Goal: Task Accomplishment & Management: Use online tool/utility

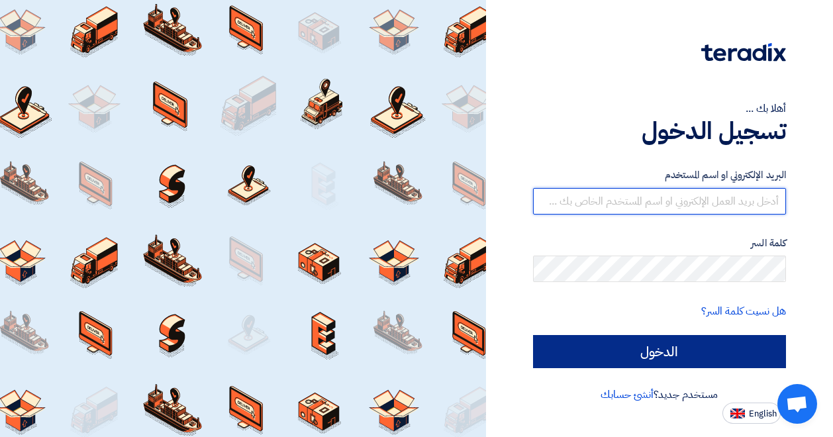
type input "[EMAIL_ADDRESS][PERSON_NAME][DOMAIN_NAME]"
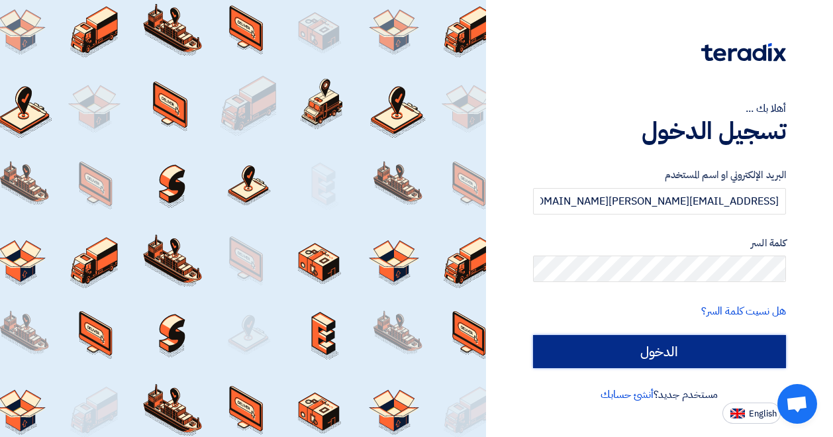
click at [661, 350] on input "الدخول" at bounding box center [659, 351] width 253 height 33
type input "Sign in"
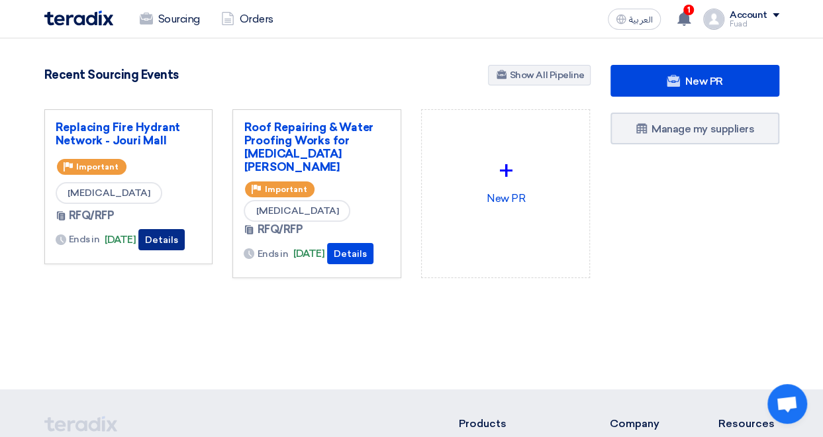
click at [185, 245] on button "Details" at bounding box center [161, 239] width 46 height 21
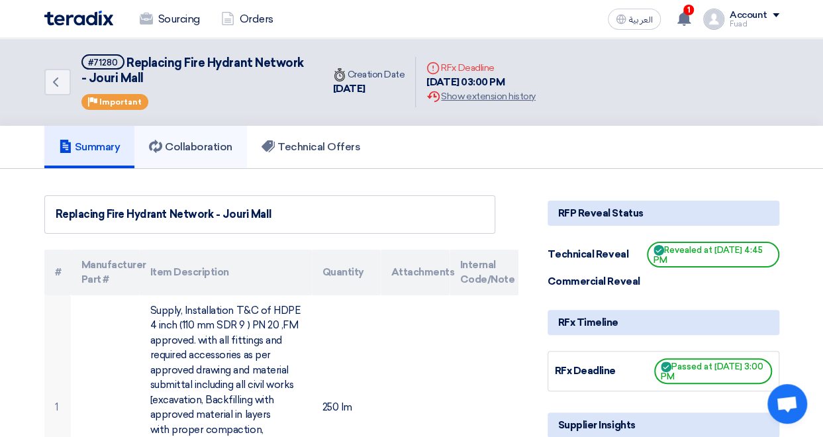
click at [217, 140] on h5 "Collaboration" at bounding box center [190, 146] width 83 height 13
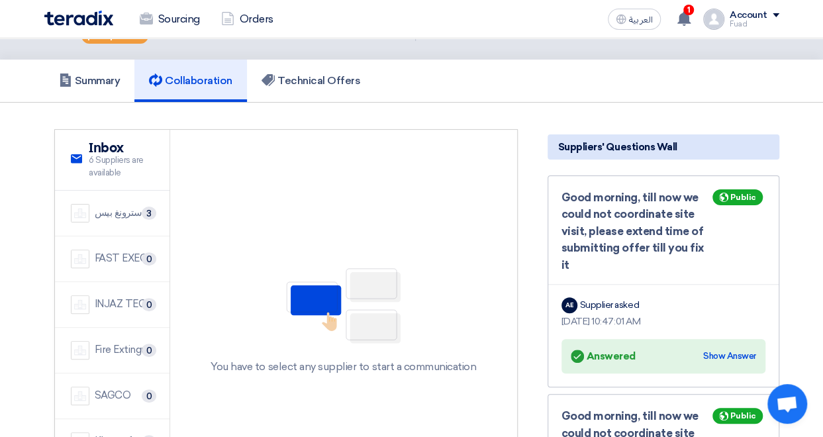
scroll to position [132, 0]
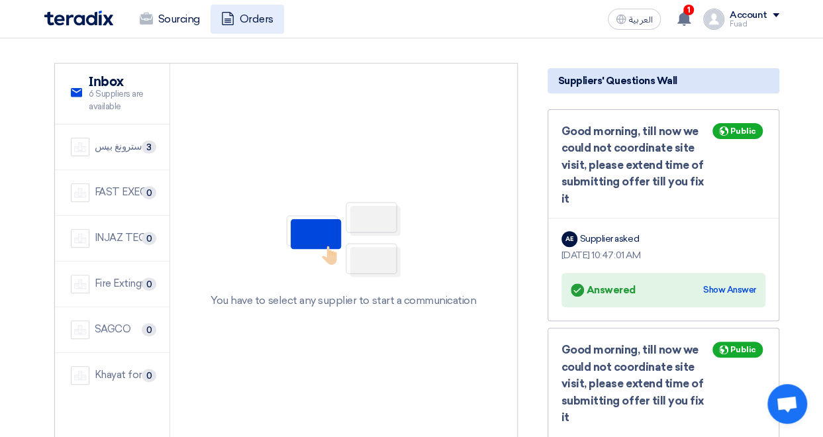
click at [262, 23] on link "Orders" at bounding box center [246, 19] width 73 height 29
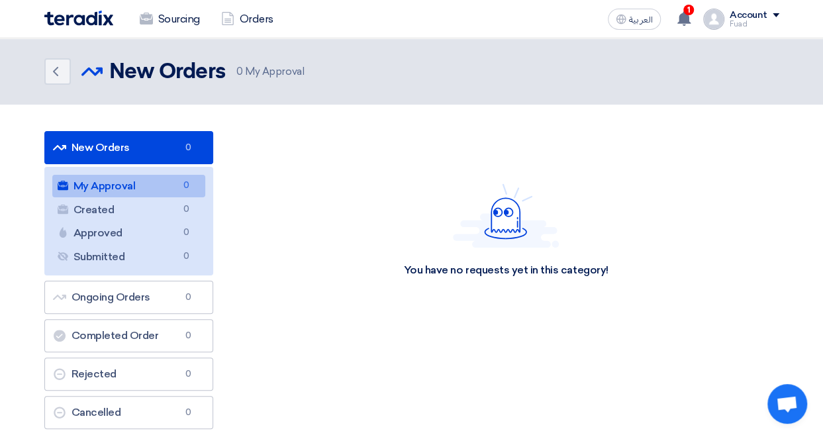
click at [88, 13] on img at bounding box center [78, 18] width 69 height 15
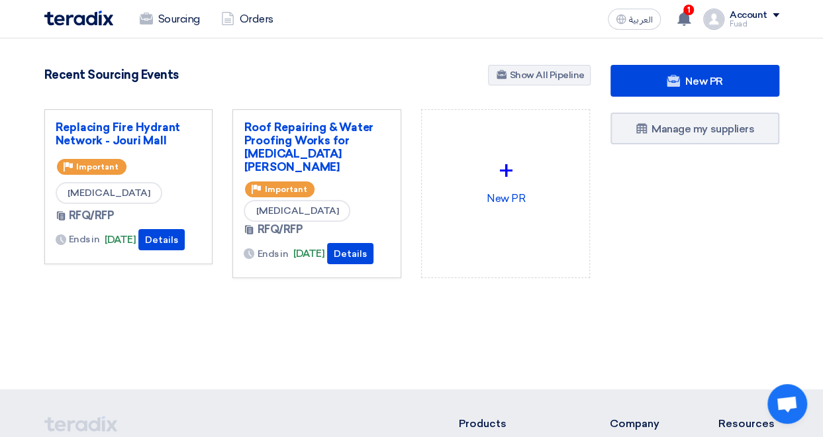
click at [175, 168] on div "Priority Important" at bounding box center [129, 166] width 146 height 21
click at [158, 134] on link "Replacing Fire Hydrant Network - Jouri Mall" at bounding box center [129, 133] width 146 height 26
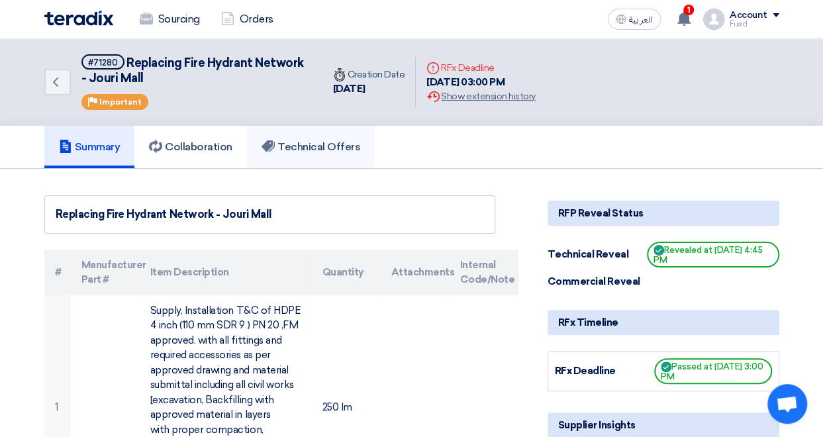
click at [355, 142] on h5 "Technical Offers" at bounding box center [310, 146] width 99 height 13
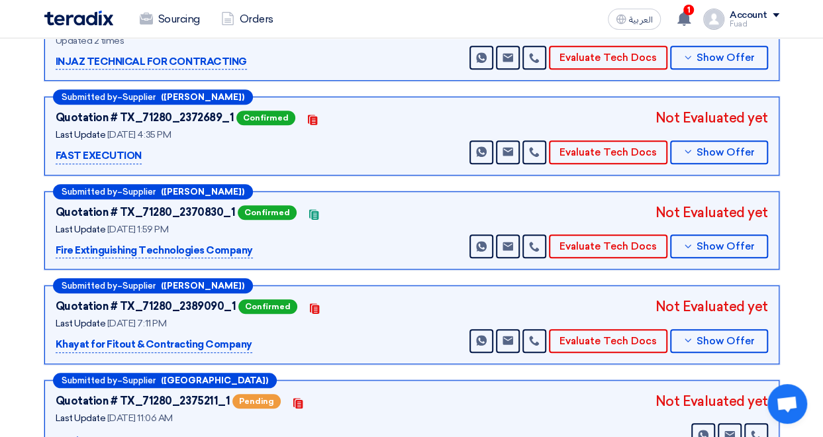
scroll to position [132, 0]
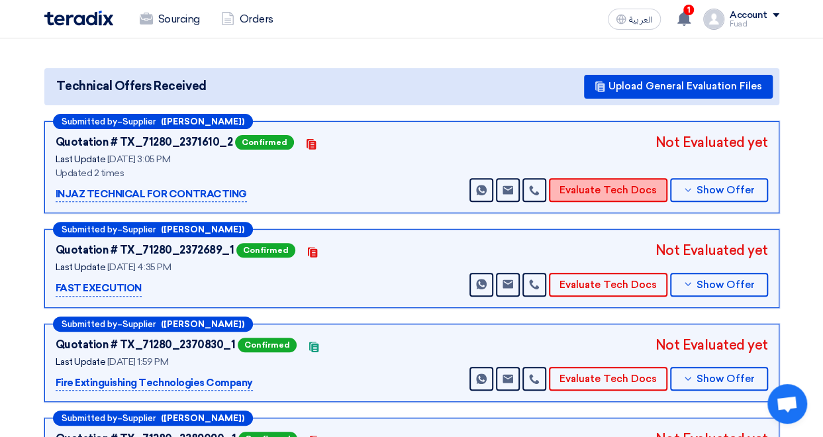
click at [600, 182] on button "Evaluate Tech Docs" at bounding box center [608, 190] width 118 height 24
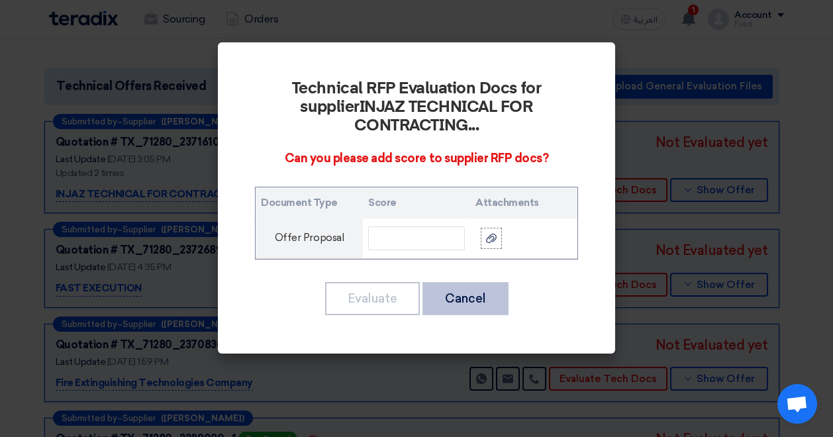
click at [458, 282] on button "Cancel" at bounding box center [465, 298] width 86 height 33
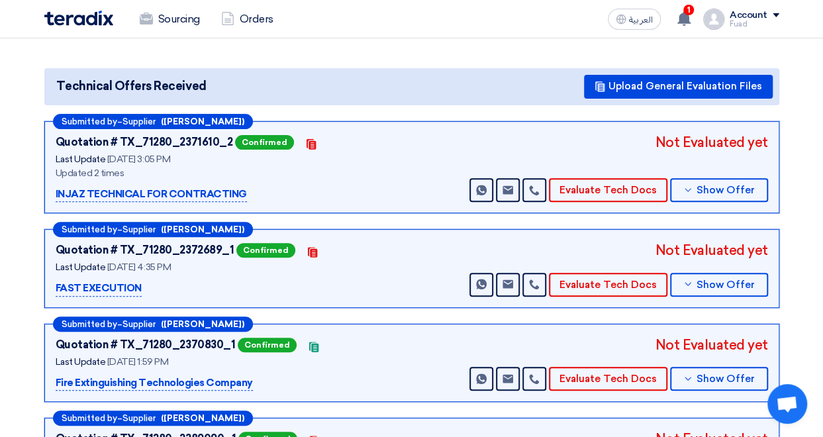
scroll to position [0, 0]
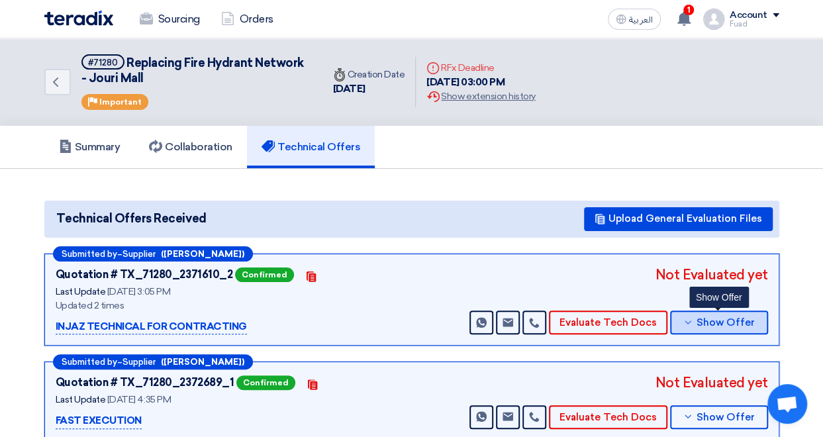
click at [741, 318] on span "Show Offer" at bounding box center [725, 323] width 58 height 10
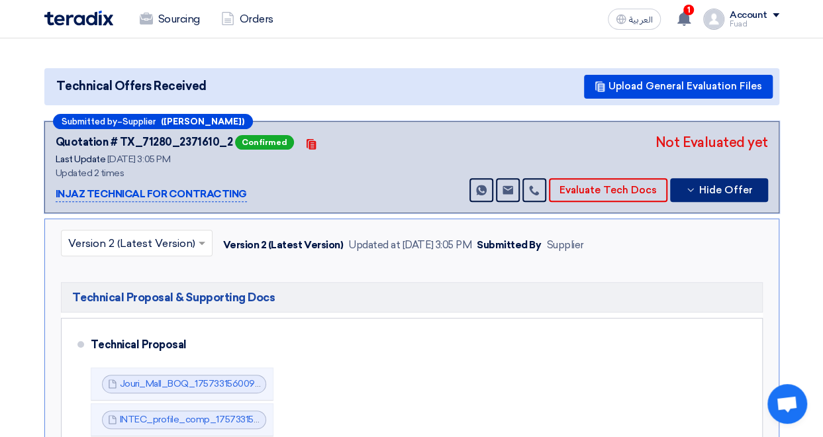
scroll to position [265, 0]
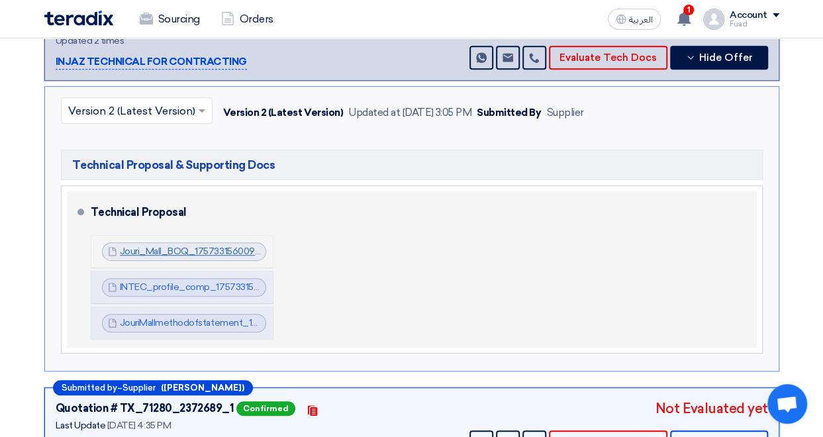
click at [217, 254] on link "Jouri_Mall_BOQ_1757331560098.pdf" at bounding box center [199, 251] width 158 height 11
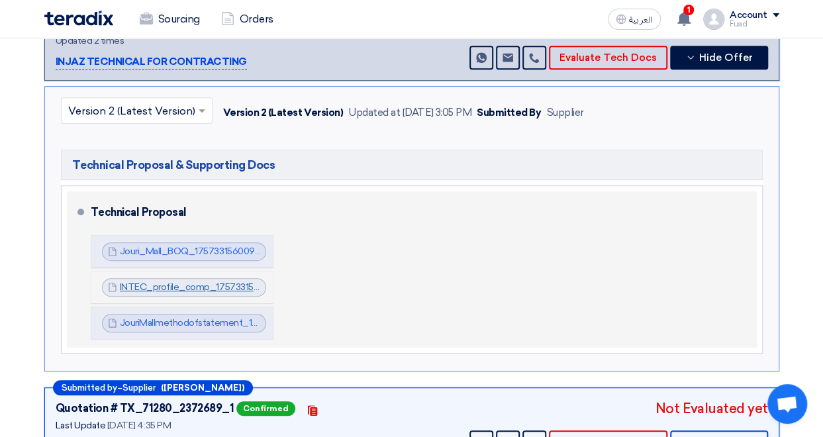
click at [193, 283] on link "INTEC_profile_comp_1757331571079.pdf" at bounding box center [208, 286] width 176 height 11
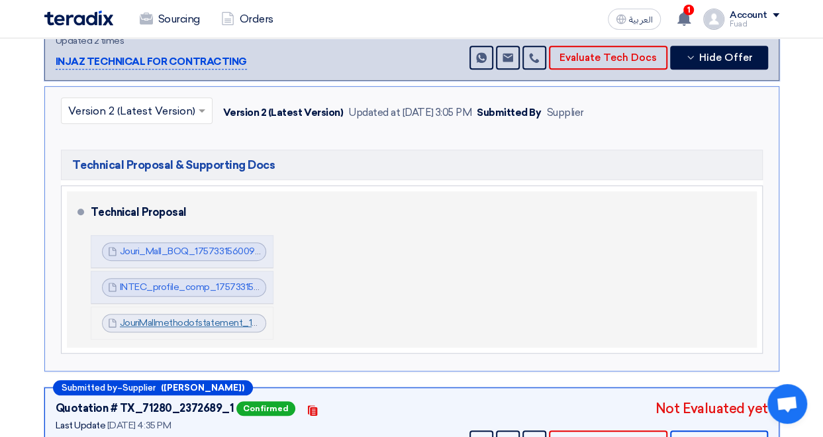
click at [181, 324] on link "JouriMallmethodofstatement_1757333060992.pdf" at bounding box center [226, 322] width 213 height 11
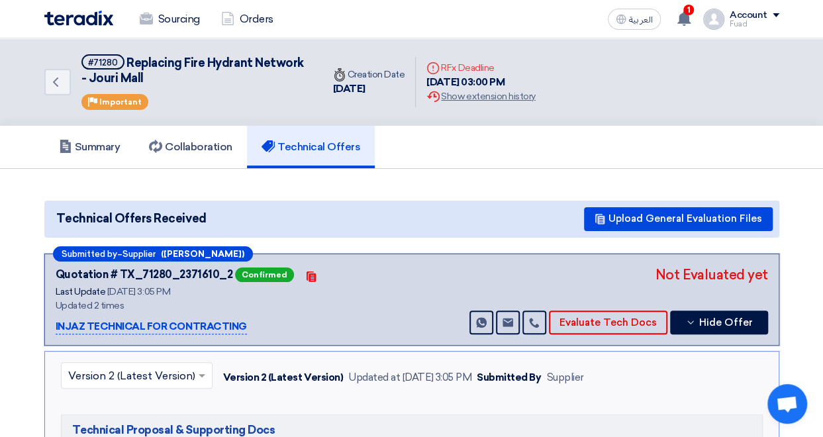
scroll to position [66, 0]
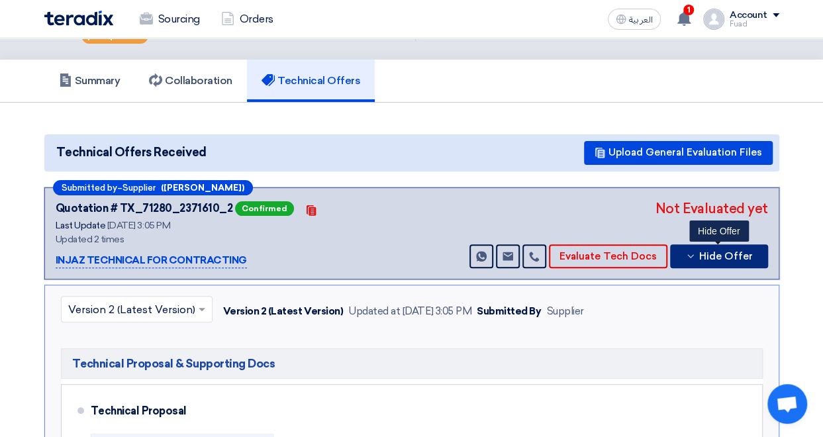
click at [723, 258] on span "Hide Offer" at bounding box center [726, 257] width 54 height 10
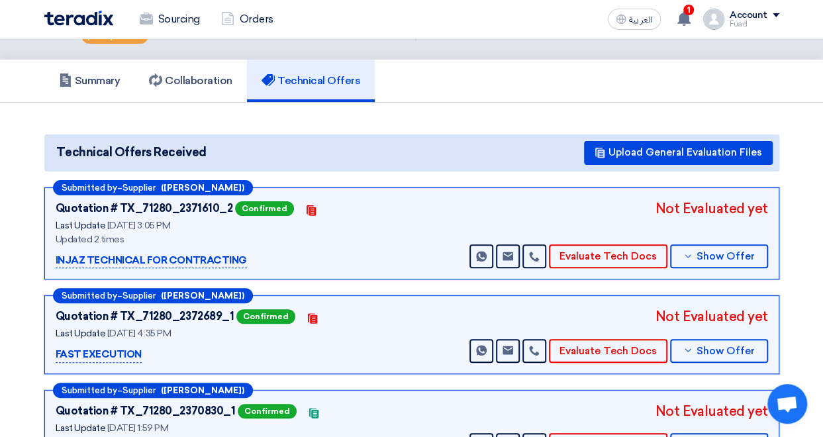
click at [261, 257] on div "INJAZ TECHNICAL FOR CONTRACTING" at bounding box center [221, 261] width 331 height 16
drag, startPoint x: 191, startPoint y: 260, endPoint x: 50, endPoint y: 258, distance: 140.3
click at [50, 258] on div "Submitted by – Supplier ([PERSON_NAME]) Quotation # TX_71280_2371610_2 Confirme…" at bounding box center [411, 233] width 735 height 93
copy p "INJAZ TECHNICAL FOR CONTRACTIN"
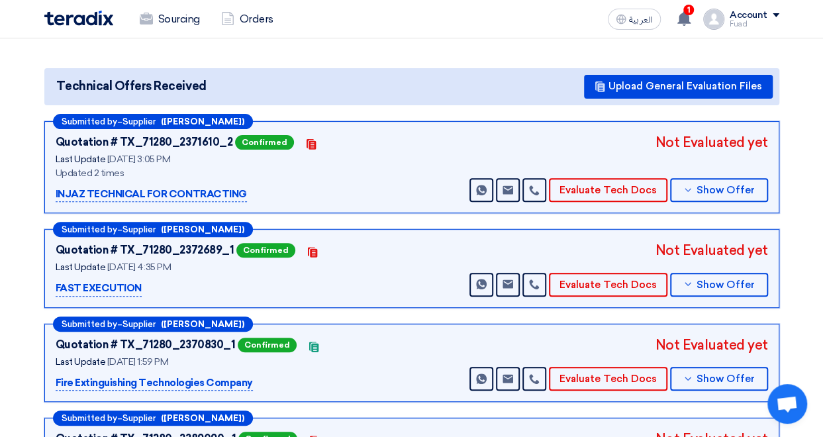
scroll to position [199, 0]
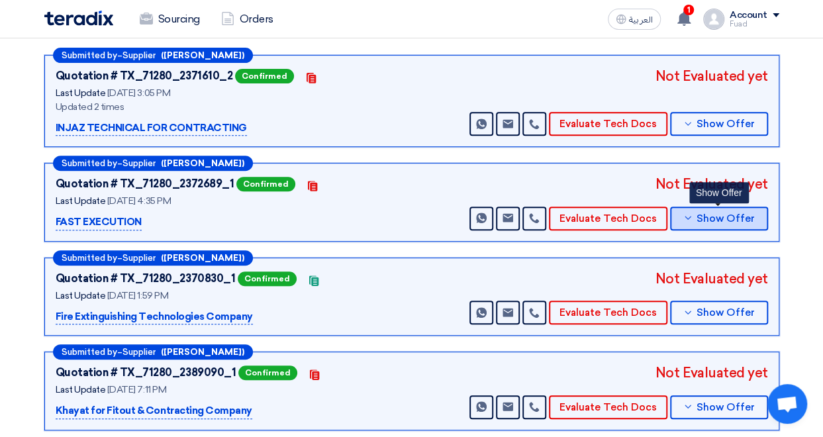
click at [744, 222] on button "Show Offer" at bounding box center [719, 219] width 98 height 24
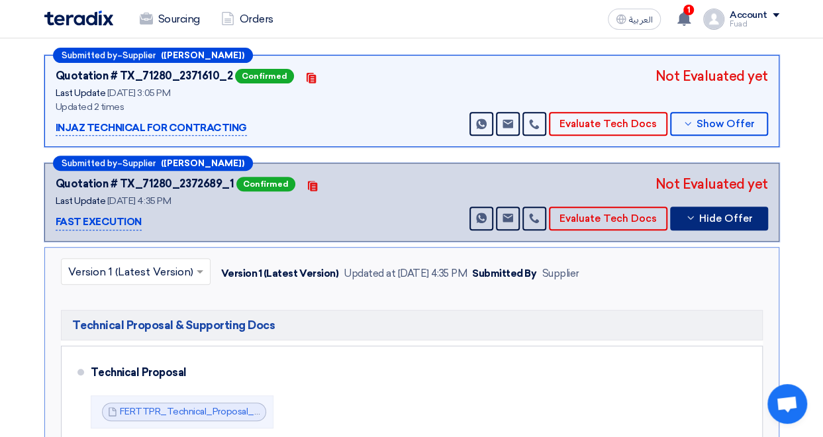
scroll to position [331, 0]
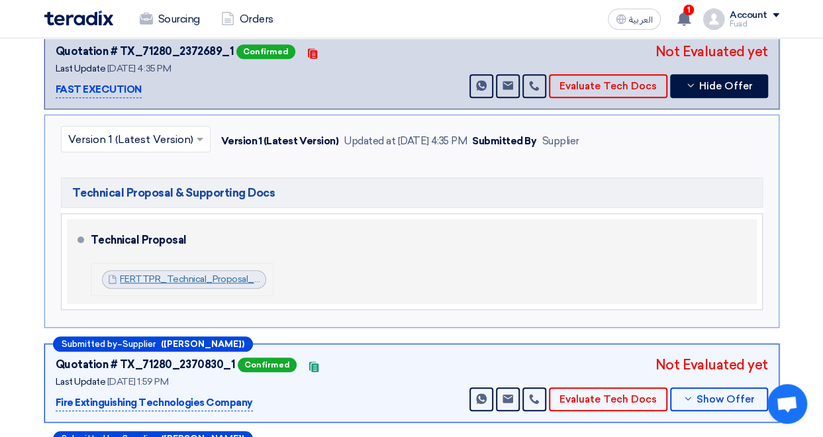
click at [144, 275] on link "FERTTPR_Technical_Proposal_Fire_Hydrants__Jori_Mall_1757338494464.pdf" at bounding box center [287, 278] width 334 height 11
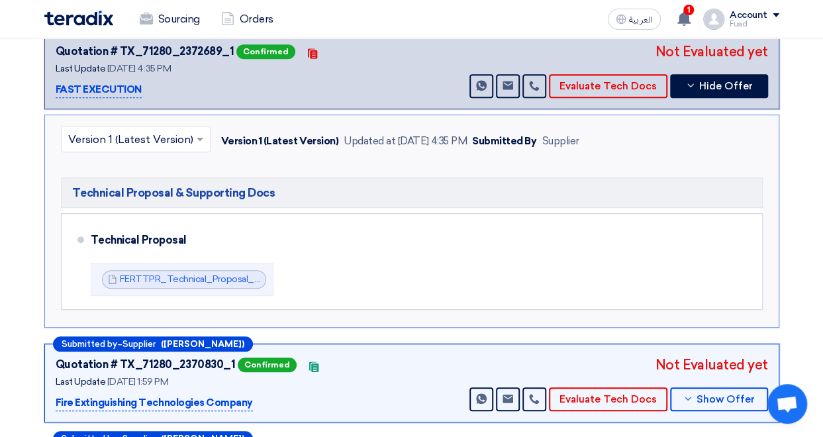
click at [811, 181] on section "Technical Offers Received Upload General Evaluation Files Submitted by – Suppli…" at bounding box center [411, 241] width 823 height 806
click at [731, 84] on span "Hide Offer" at bounding box center [726, 86] width 54 height 10
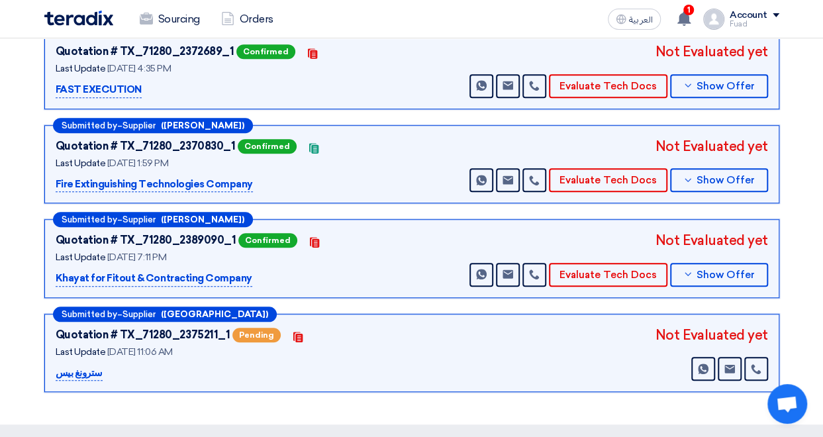
drag, startPoint x: 118, startPoint y: 87, endPoint x: 54, endPoint y: 89, distance: 63.6
click at [56, 89] on p "FAST EXECUTION" at bounding box center [99, 90] width 86 height 16
copy p "FAST EXECUTI"
click at [702, 276] on span "Show Offer" at bounding box center [725, 275] width 58 height 10
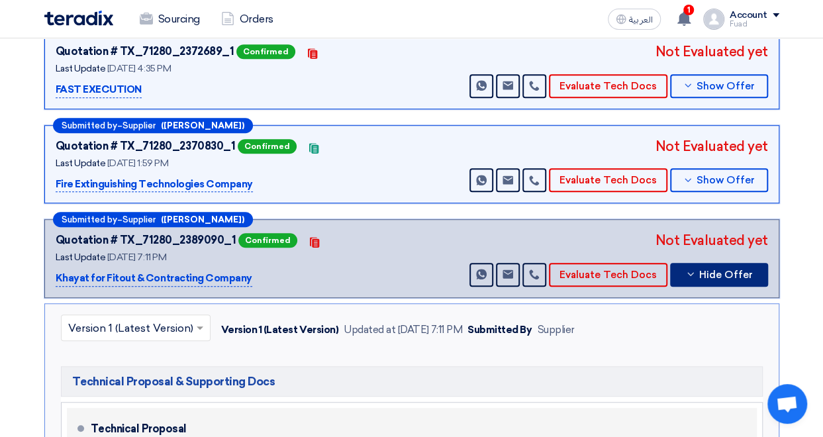
scroll to position [463, 0]
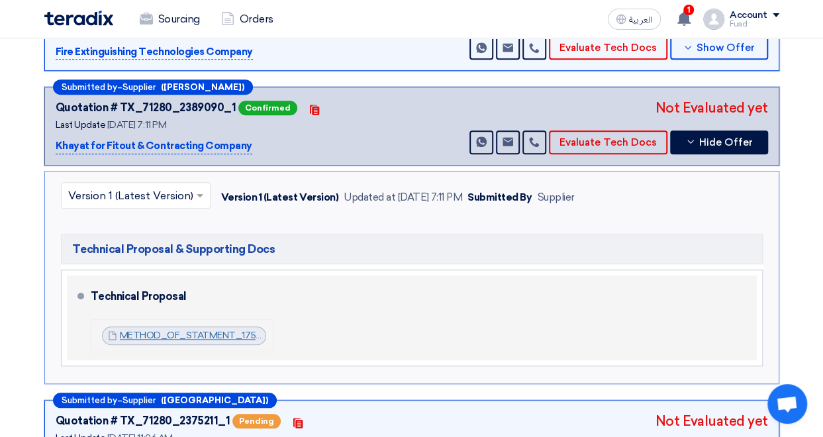
click at [237, 330] on link "METHOD_OF_STATMENT_1757606977643.pdf" at bounding box center [224, 335] width 209 height 11
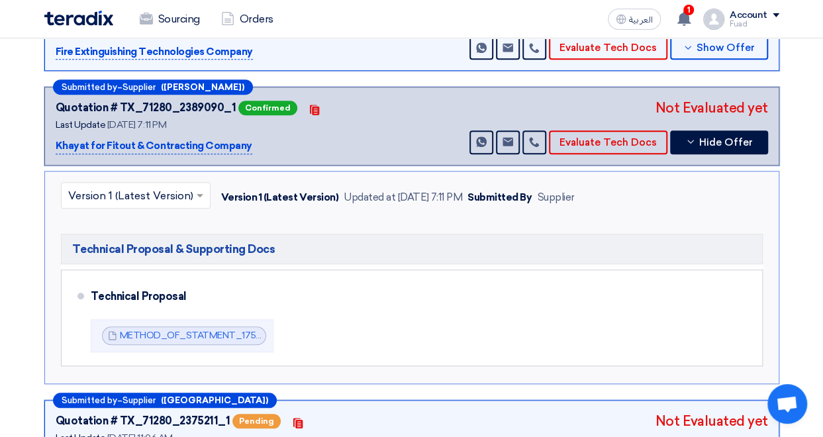
click at [821, 226] on section "Technical Offers Received Upload General Evaluation Files Submitted by – Suppli…" at bounding box center [411, 108] width 823 height 806
click at [729, 142] on span "Hide Offer" at bounding box center [726, 143] width 54 height 10
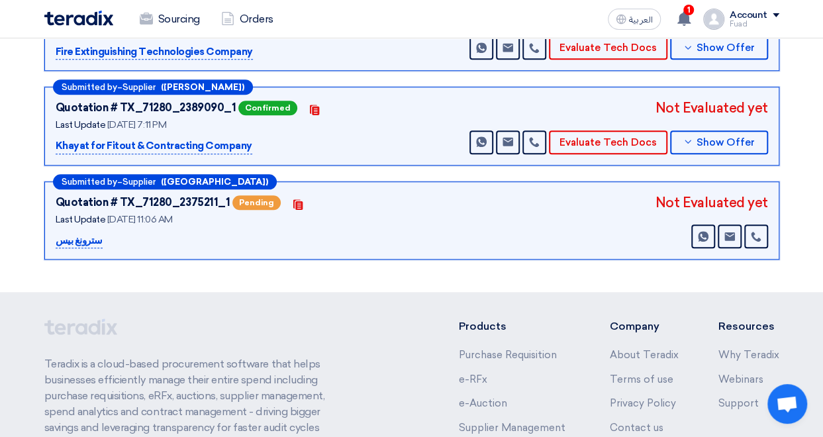
drag, startPoint x: 140, startPoint y: 138, endPoint x: 54, endPoint y: 146, distance: 87.1
click at [54, 146] on div "Submitted by – Supplier ([PERSON_NAME]) Quotation # TX_71280_2389090_1 Confirme…" at bounding box center [411, 126] width 735 height 79
copy p "Khayat for Fitout &"
click at [524, 229] on div "Quotation # TX_71280_2375211_1 Pending Contacts Last Update [DATE] 11:06 AM" at bounding box center [412, 221] width 712 height 56
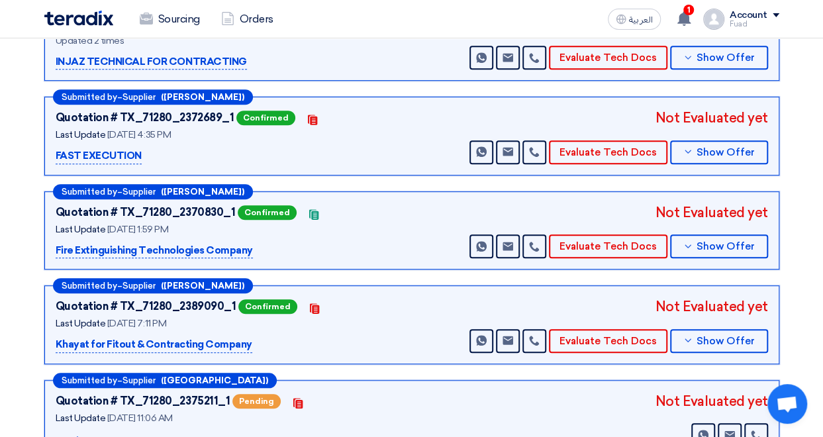
scroll to position [199, 0]
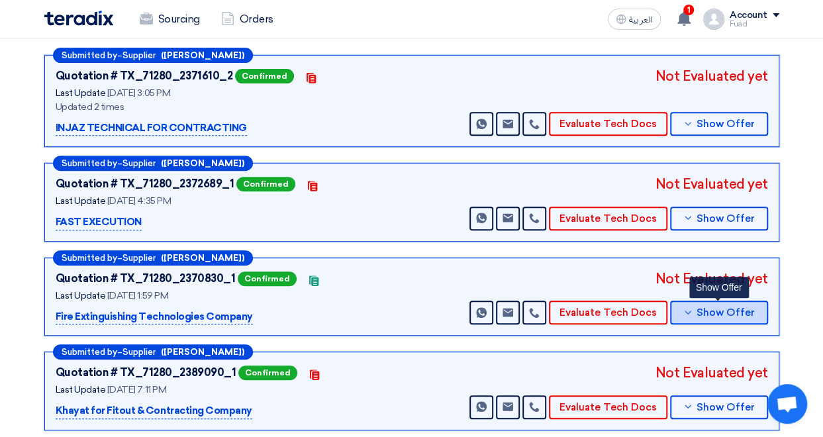
click at [716, 308] on span "Show Offer" at bounding box center [725, 313] width 58 height 10
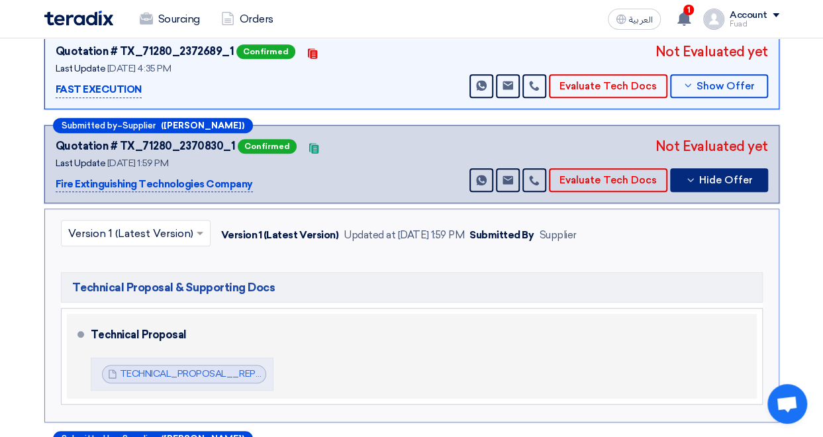
scroll to position [397, 0]
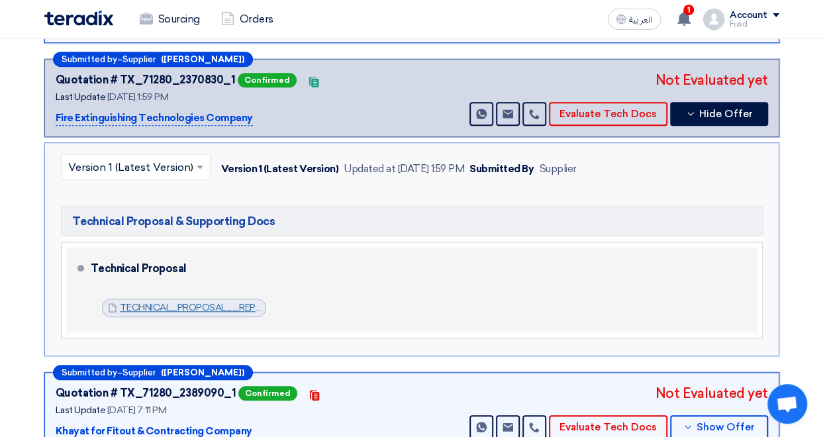
click at [193, 308] on link "TECHNICAL_PROPOSAL__REPLACING_FIRE_HYDRANT_NETWORK__JOURI_MALLcompressed_175732…" at bounding box center [376, 307] width 512 height 11
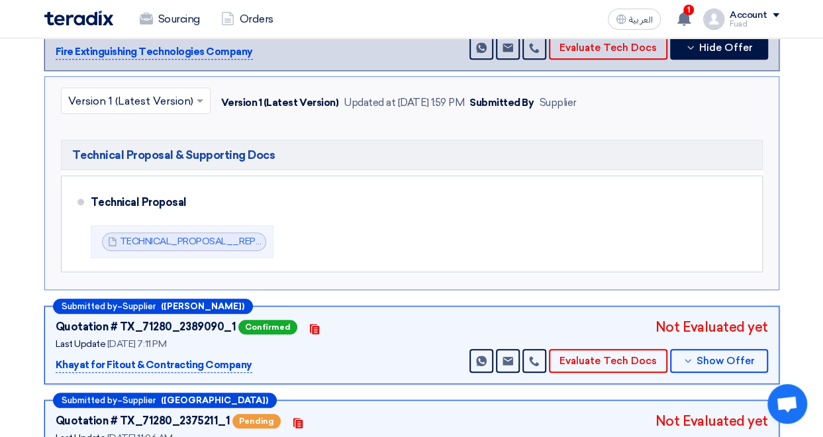
scroll to position [331, 0]
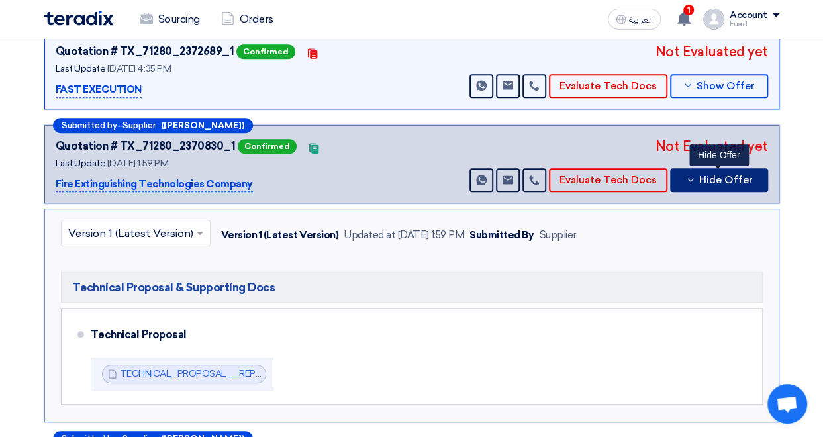
click at [728, 175] on span "Hide Offer" at bounding box center [726, 180] width 54 height 10
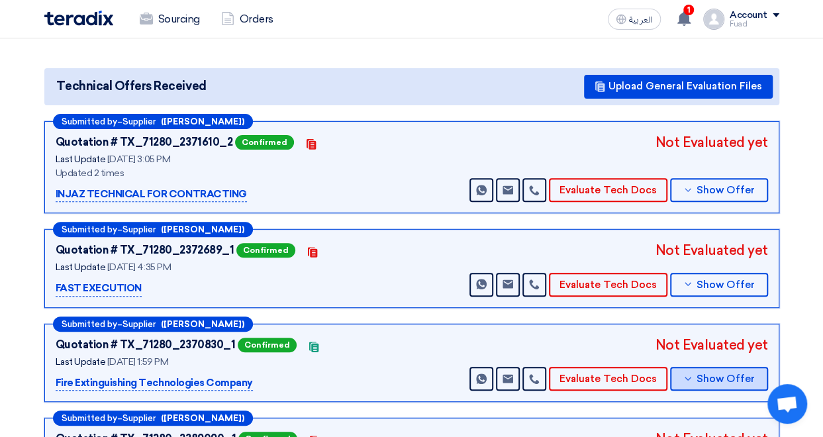
scroll to position [199, 0]
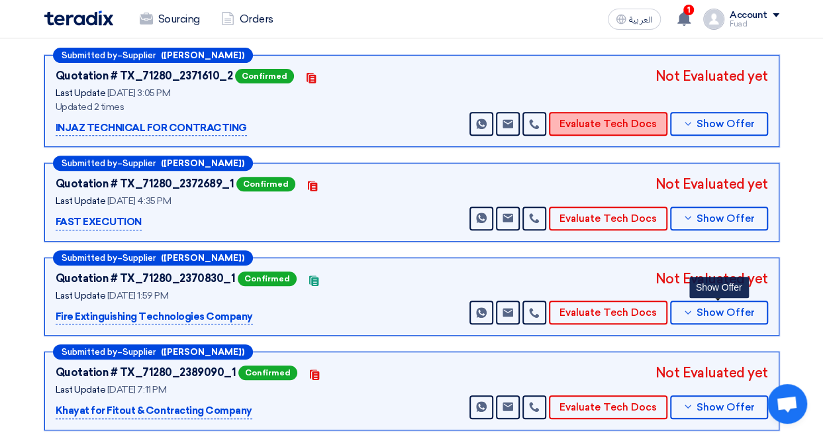
click at [618, 129] on button "Evaluate Tech Docs" at bounding box center [608, 124] width 118 height 24
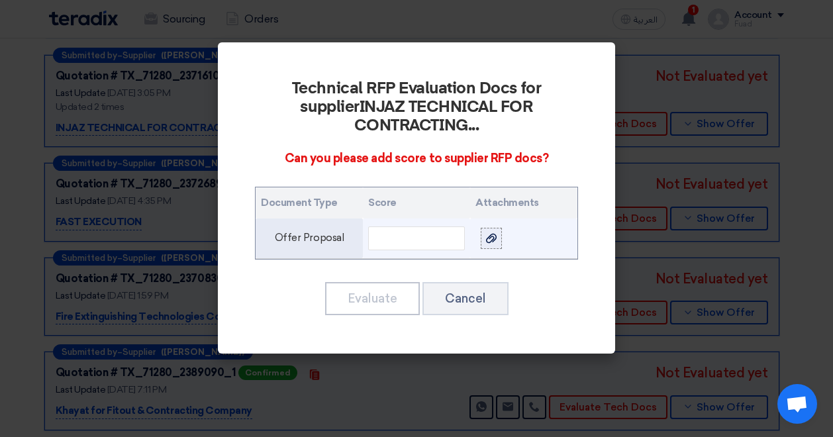
click at [493, 234] on use at bounding box center [491, 238] width 11 height 9
click at [0, 0] on input "file" at bounding box center [0, 0] width 0 height 0
click at [405, 226] on input "text" at bounding box center [416, 238] width 97 height 24
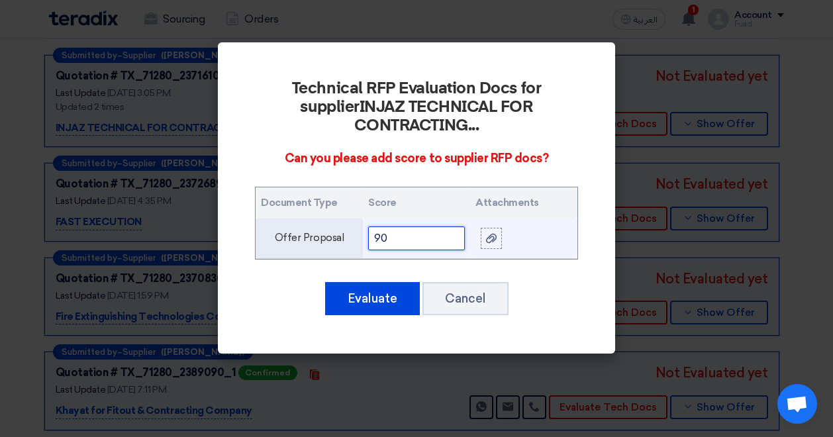
type input "9"
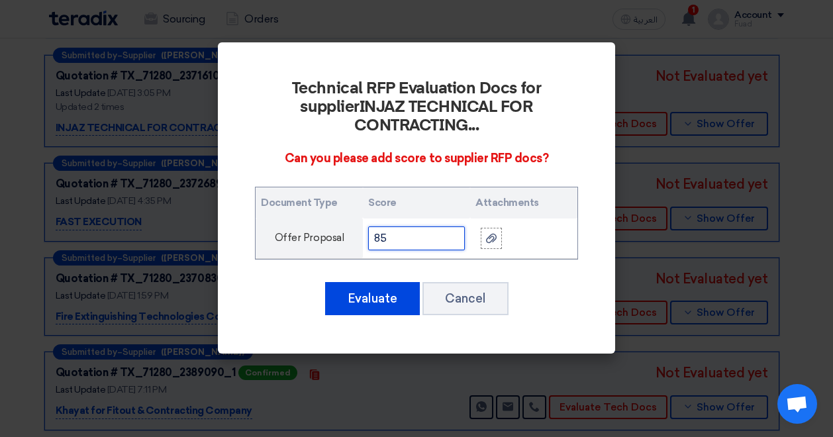
type input "8"
type input "90"
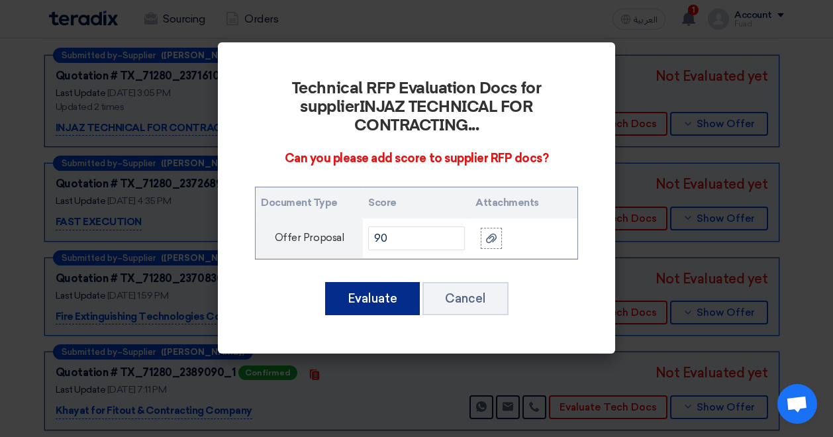
click at [384, 282] on button "Evaluate" at bounding box center [372, 298] width 95 height 33
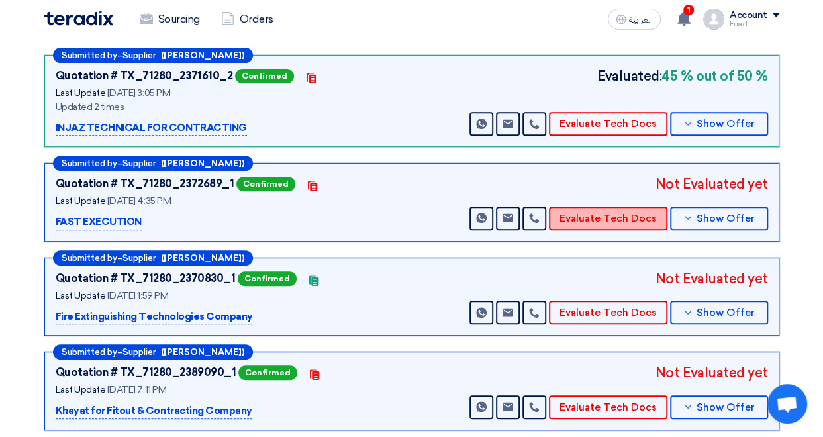
click at [605, 215] on button "Evaluate Tech Docs" at bounding box center [608, 219] width 118 height 24
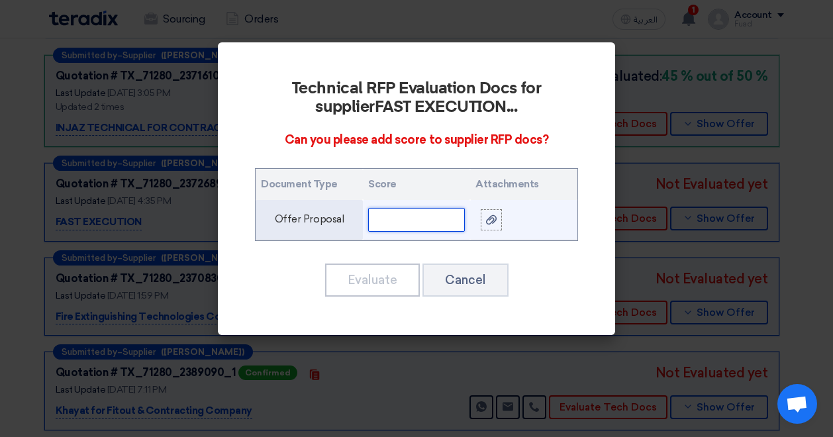
click at [404, 223] on input "text" at bounding box center [416, 220] width 97 height 24
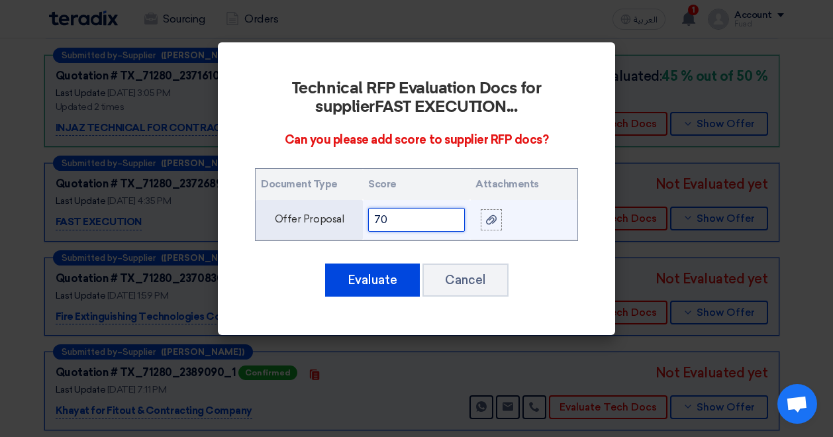
type input "7"
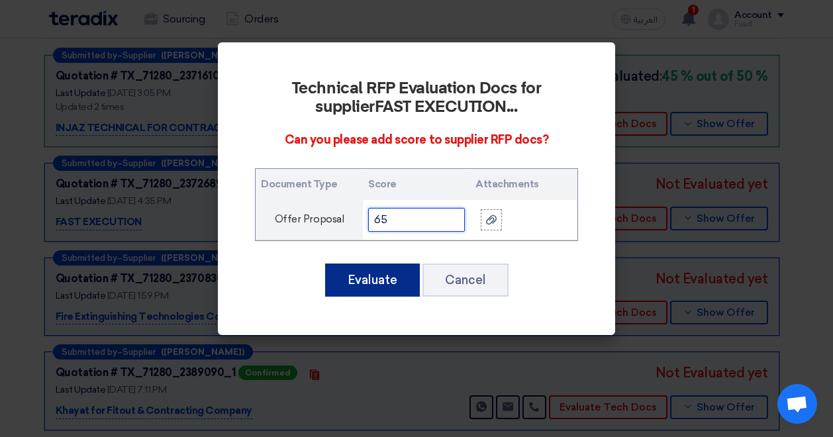
type input "65"
click at [376, 275] on button "Evaluate" at bounding box center [372, 279] width 95 height 33
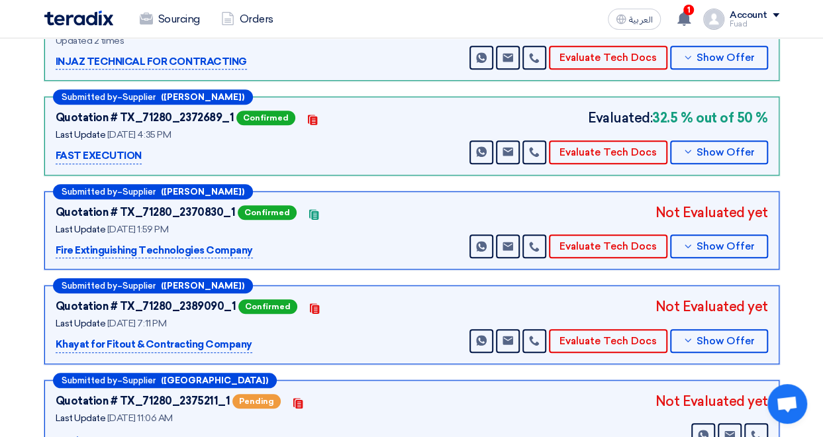
scroll to position [331, 0]
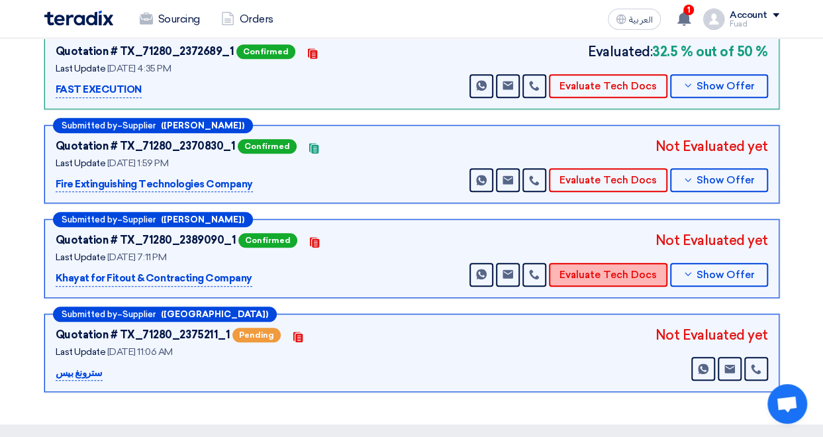
click at [597, 275] on button "Evaluate Tech Docs" at bounding box center [608, 275] width 118 height 24
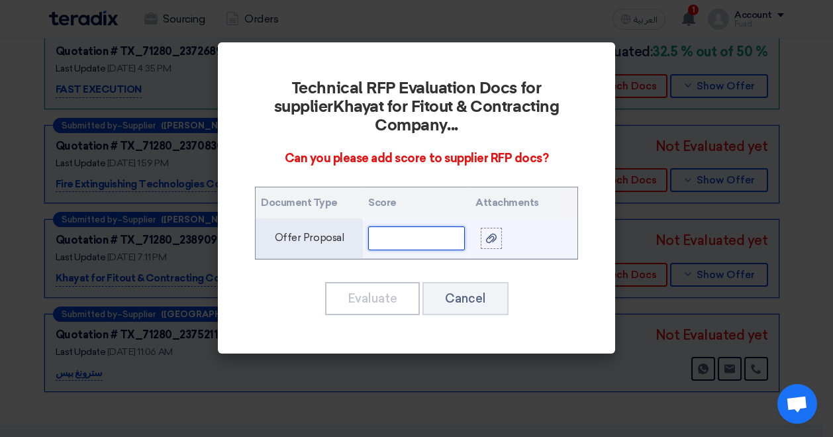
click at [416, 226] on input "text" at bounding box center [416, 238] width 97 height 24
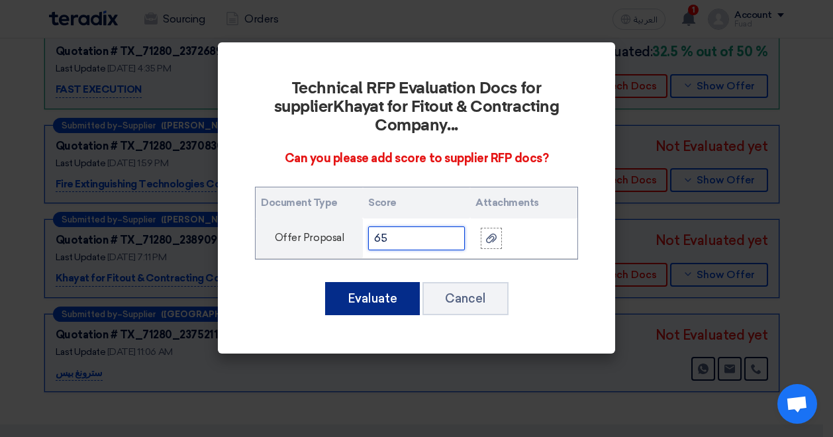
type input "65"
click at [368, 282] on button "Evaluate" at bounding box center [372, 298] width 95 height 33
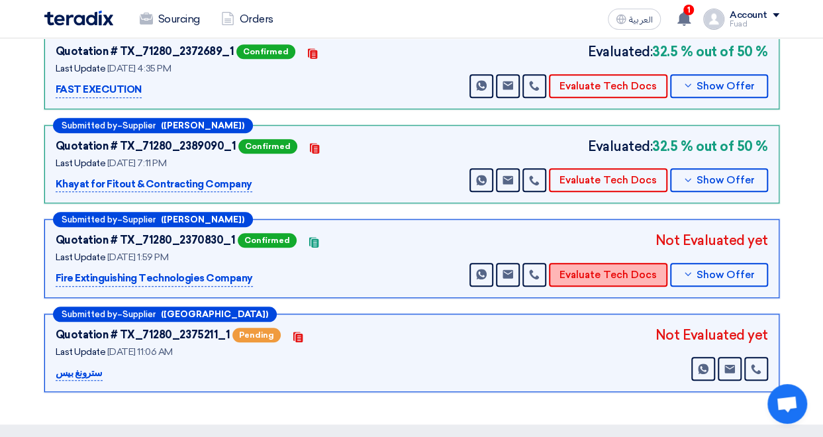
click at [606, 272] on button "Evaluate Tech Docs" at bounding box center [608, 275] width 118 height 24
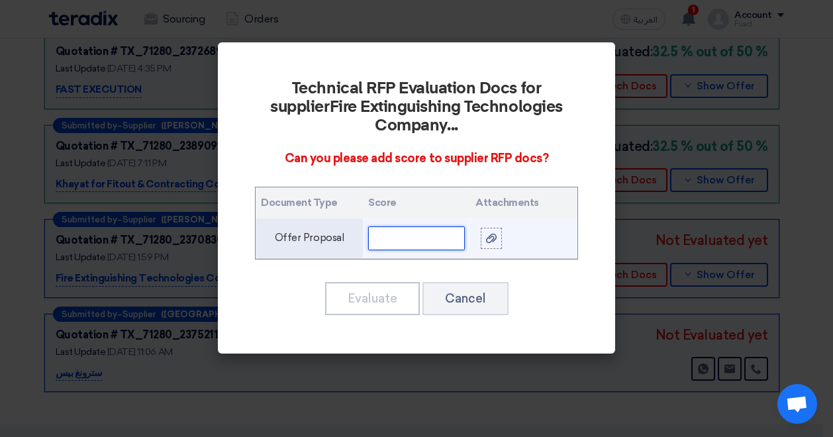
click at [431, 226] on input "text" at bounding box center [416, 238] width 97 height 24
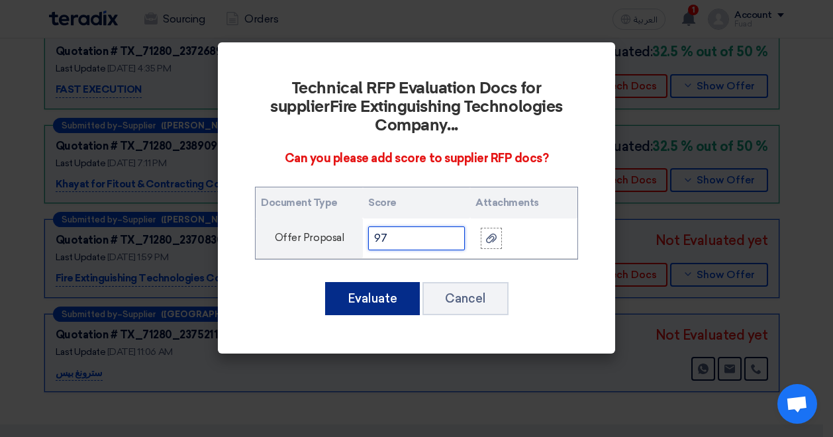
type input "97"
click at [392, 282] on button "Evaluate" at bounding box center [372, 298] width 95 height 33
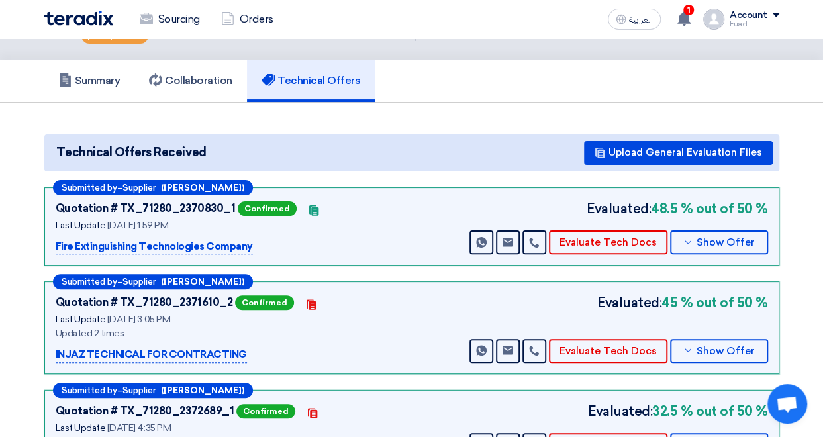
scroll to position [0, 0]
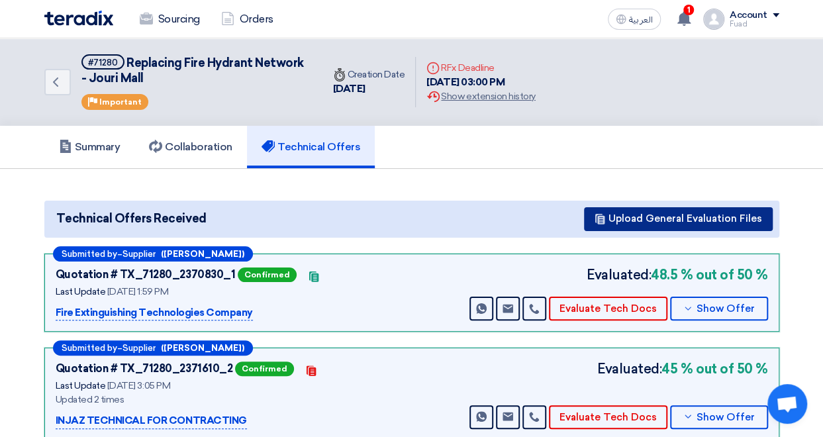
click at [721, 216] on button "Upload General Evaluation Files" at bounding box center [678, 219] width 189 height 24
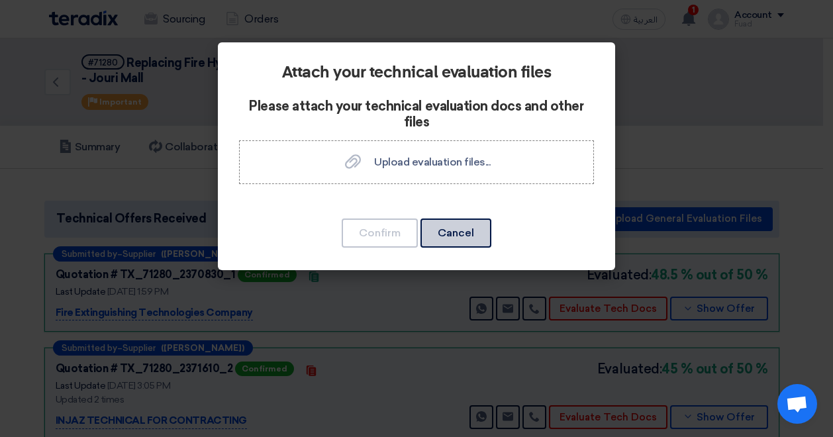
click at [479, 236] on button "Cancel" at bounding box center [455, 232] width 71 height 29
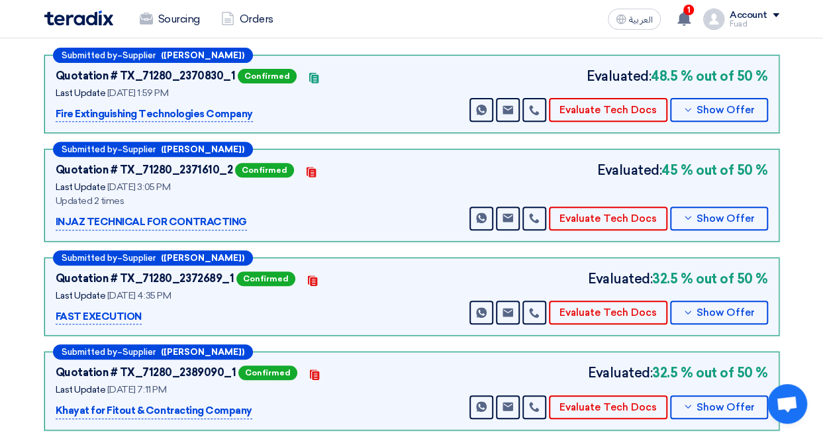
scroll to position [397, 0]
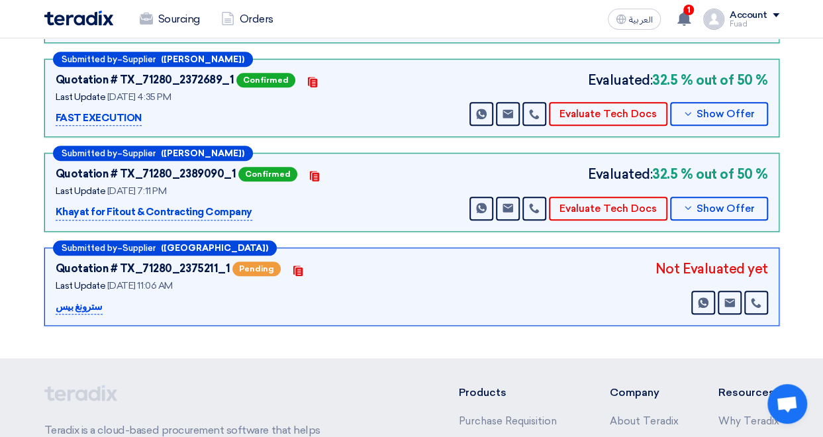
click at [790, 412] on span "Open chat" at bounding box center [787, 405] width 22 height 19
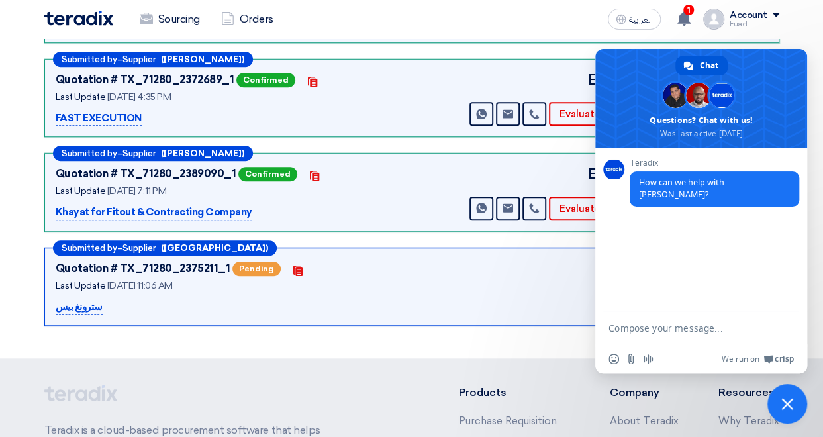
click at [790, 412] on span "Close chat" at bounding box center [787, 404] width 40 height 40
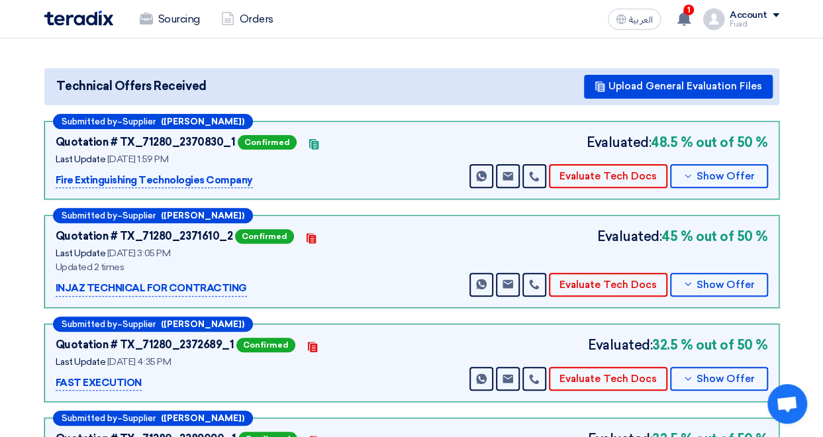
scroll to position [0, 0]
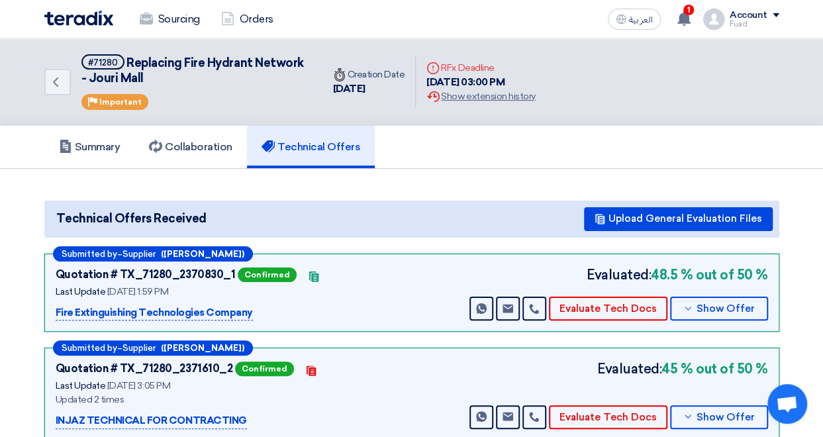
click at [698, 167] on div "Summary Collaboration Technical Offers" at bounding box center [411, 147] width 735 height 42
click at [57, 87] on icon "Back" at bounding box center [56, 82] width 16 height 16
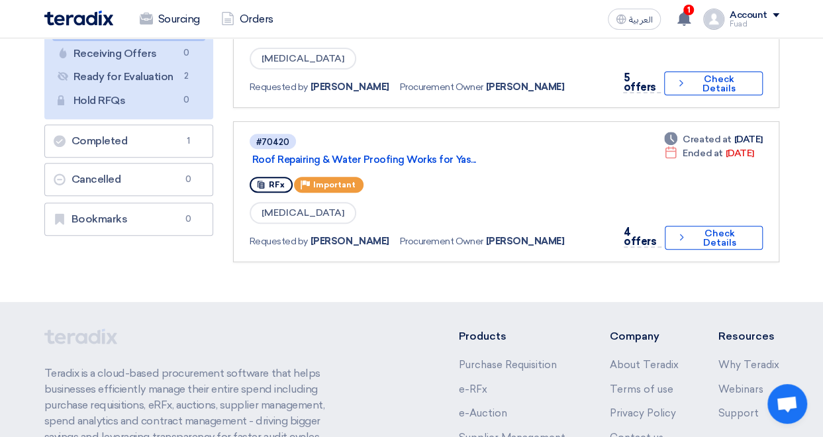
scroll to position [66, 0]
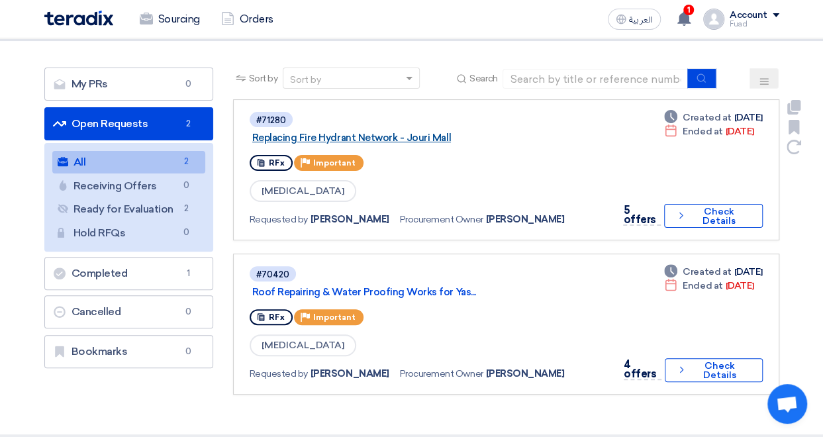
click at [431, 136] on link "Replacing Fire Hydrant Network - Jouri Mall" at bounding box center [417, 138] width 331 height 12
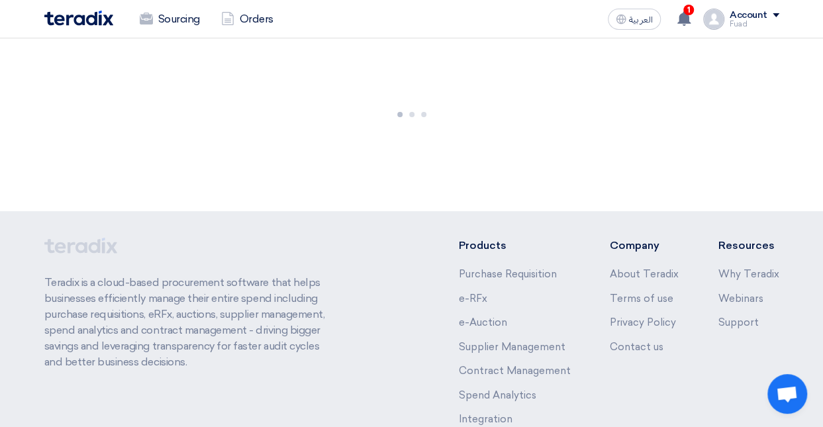
click at [431, 136] on div at bounding box center [411, 112] width 823 height 199
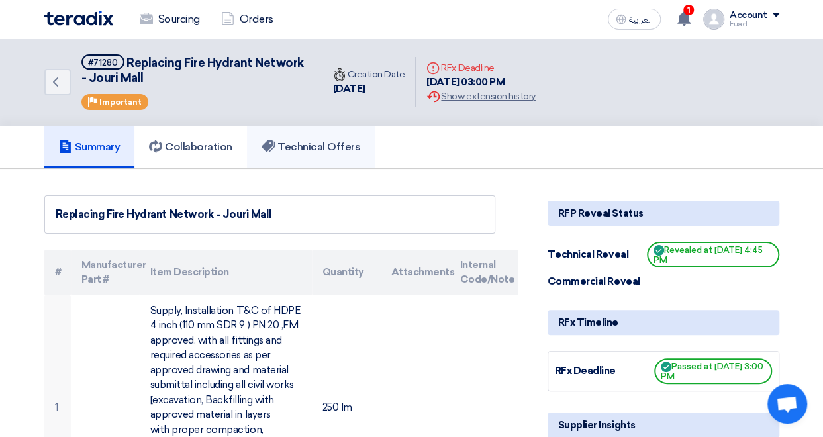
click at [326, 156] on link "Technical Offers" at bounding box center [311, 147] width 128 height 42
